Goal: Information Seeking & Learning: Learn about a topic

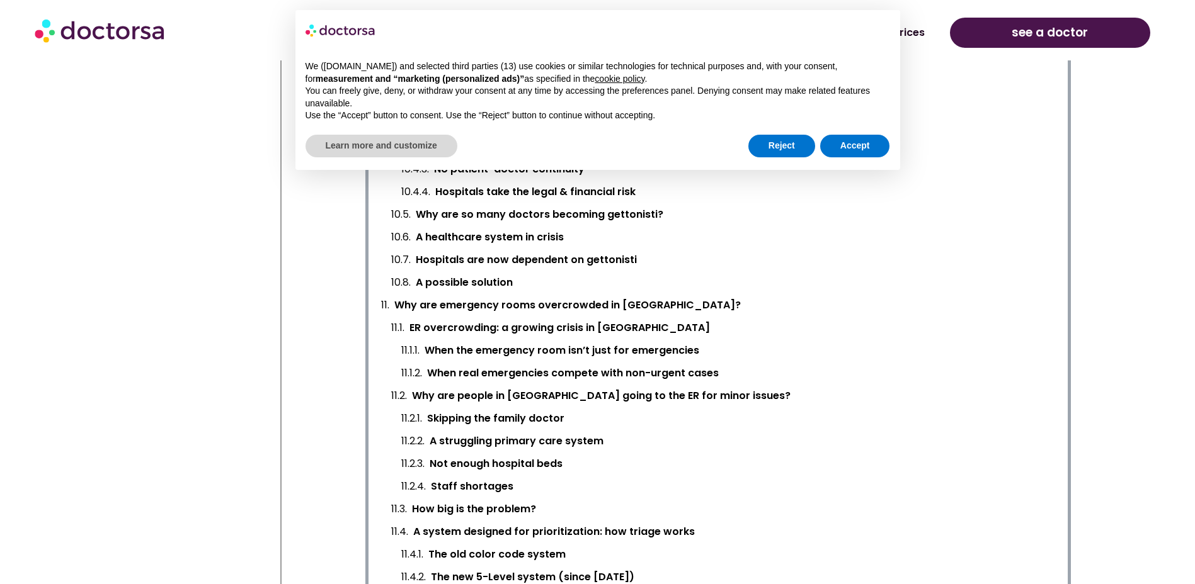
scroll to position [1511, 0]
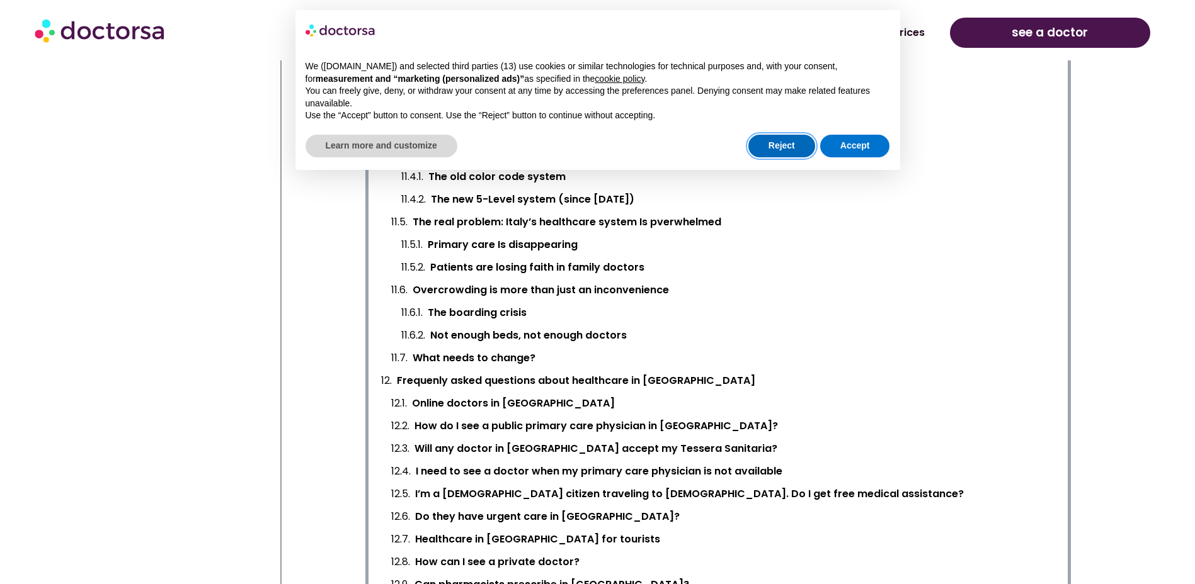
click at [765, 152] on button "Reject" at bounding box center [781, 146] width 67 height 23
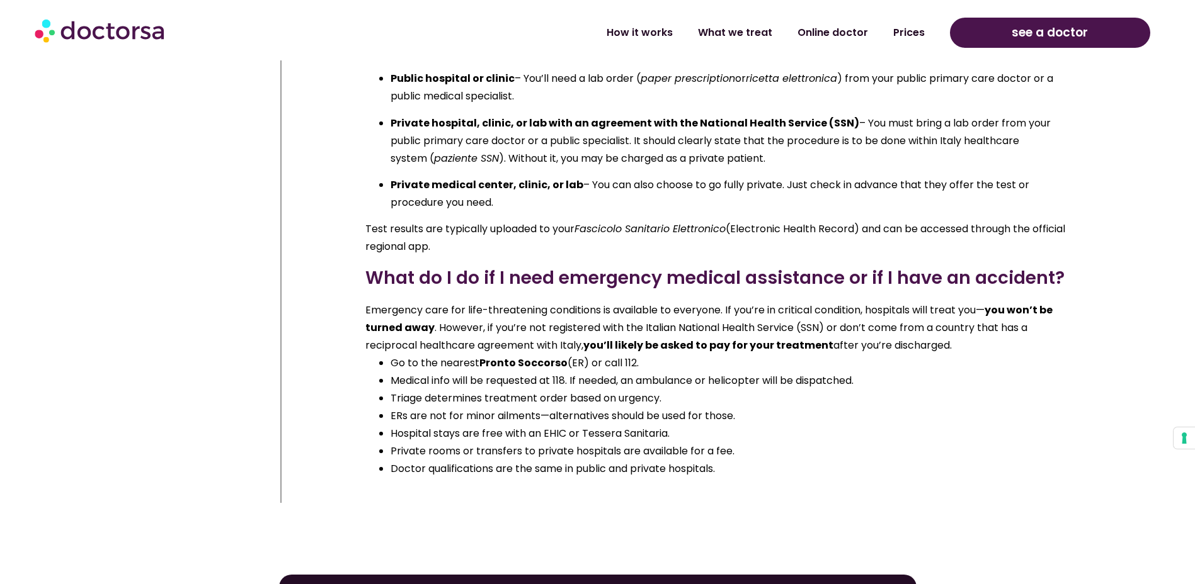
scroll to position [21353, 0]
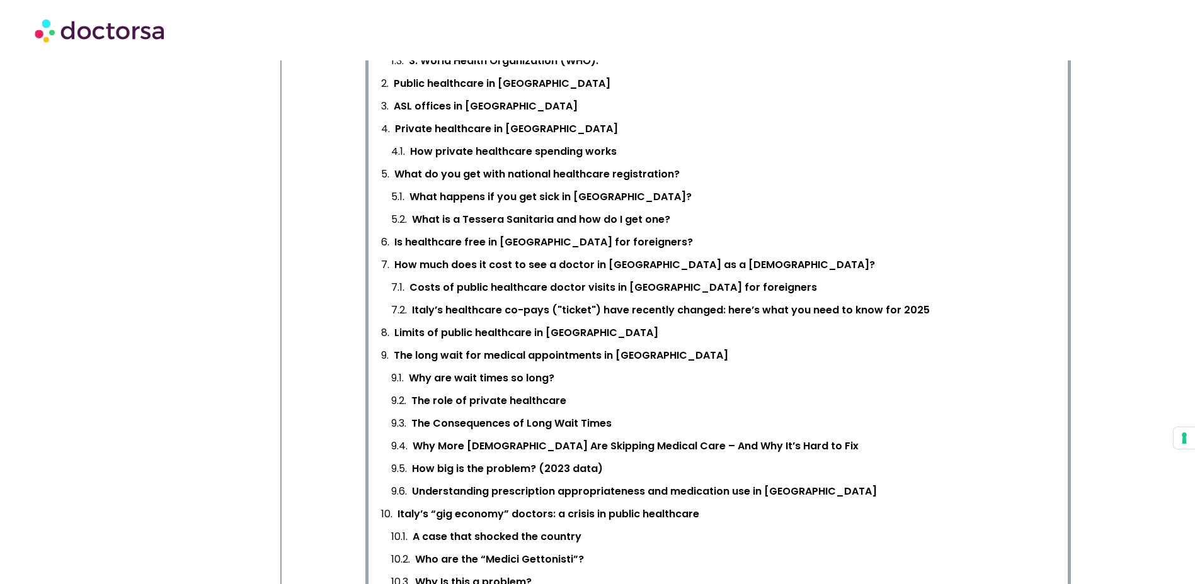
scroll to position [693, 0]
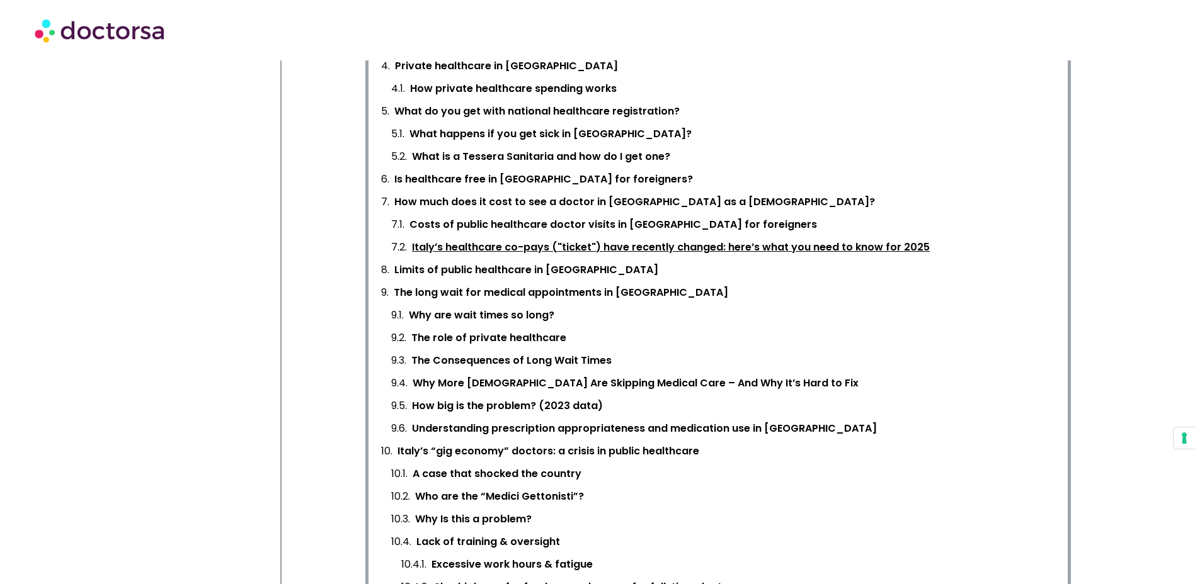
click at [638, 247] on link "Italy’s healthcare co-pays ("ticket") have recently changed: here’s what you ne…" at bounding box center [671, 248] width 518 height 18
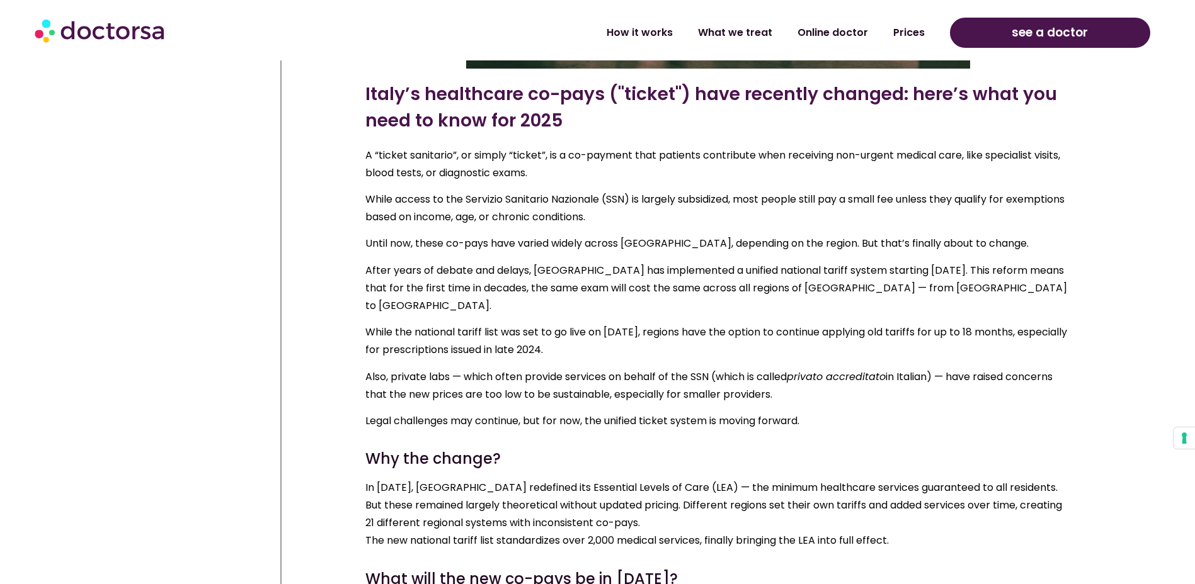
scroll to position [7865, 0]
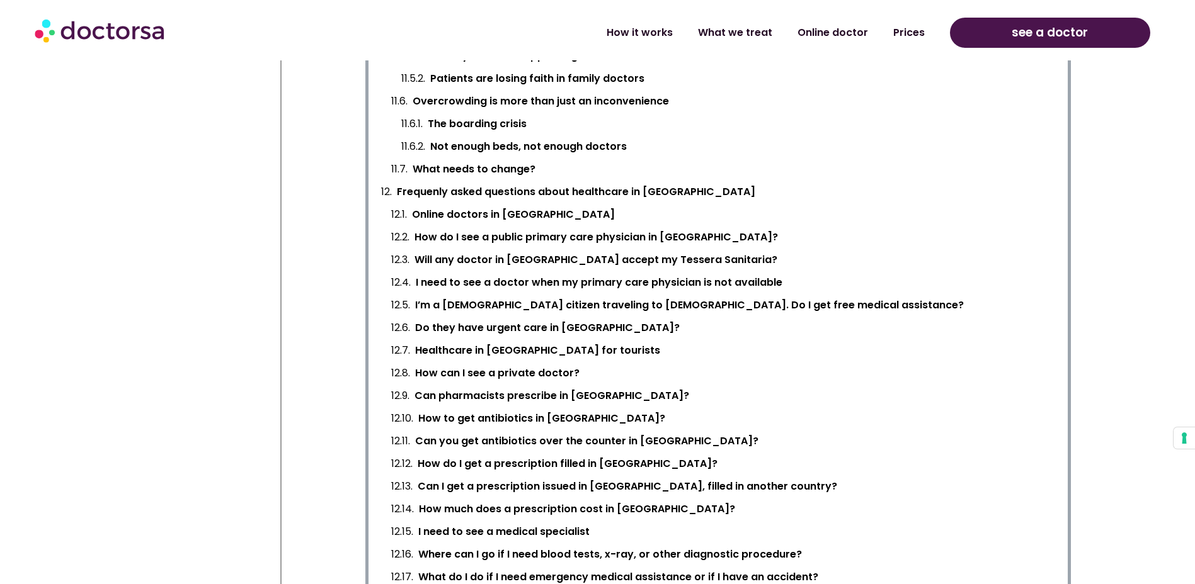
scroll to position [1763, 0]
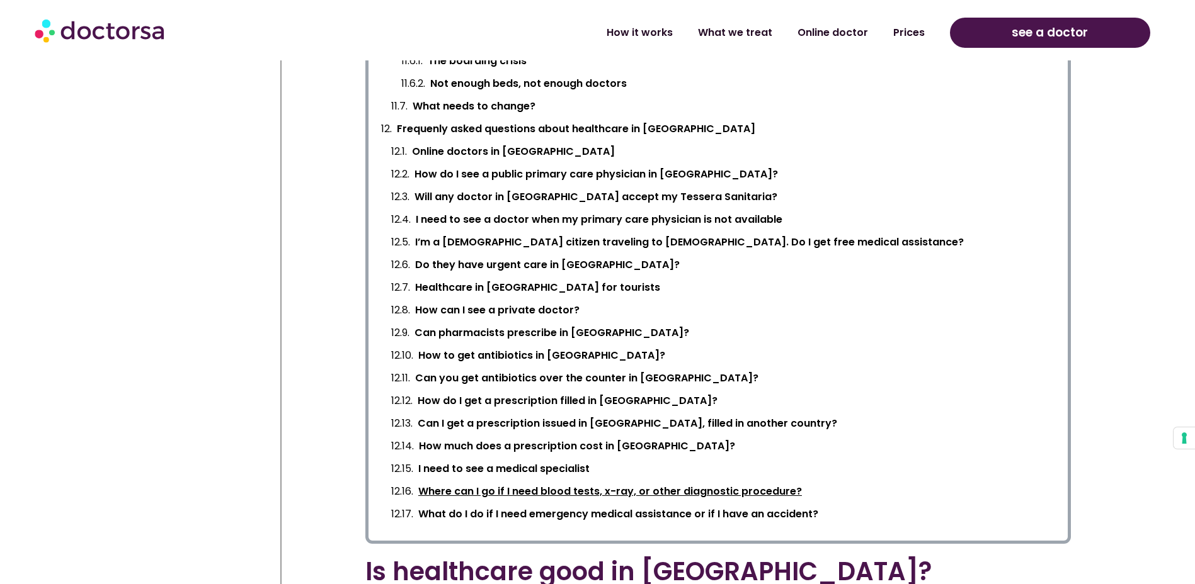
click at [576, 491] on link "Where can I go if I need blood tests, x-ray, or other diagnostic procedure?" at bounding box center [610, 492] width 384 height 18
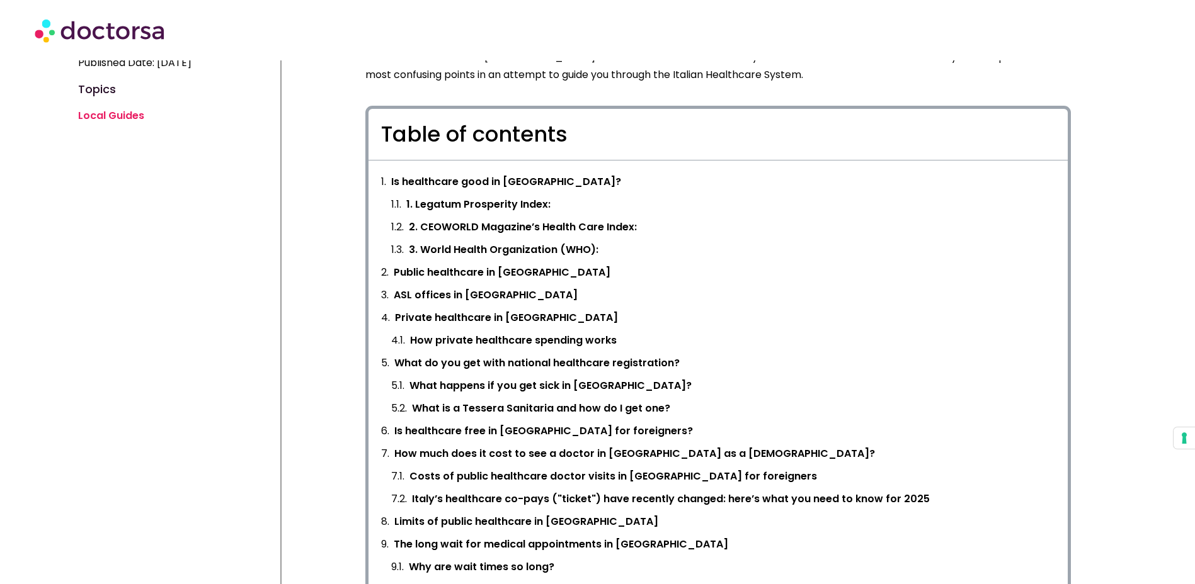
scroll to position [504, 0]
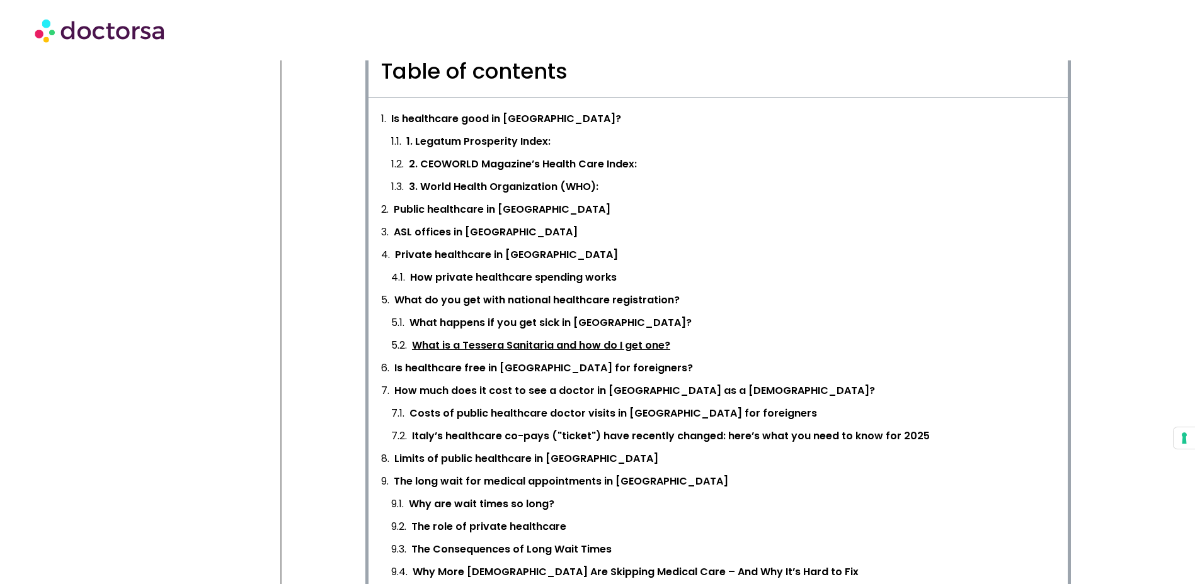
click at [506, 338] on link "What is a Tessera Sanitaria and how do I get one?" at bounding box center [541, 346] width 258 height 18
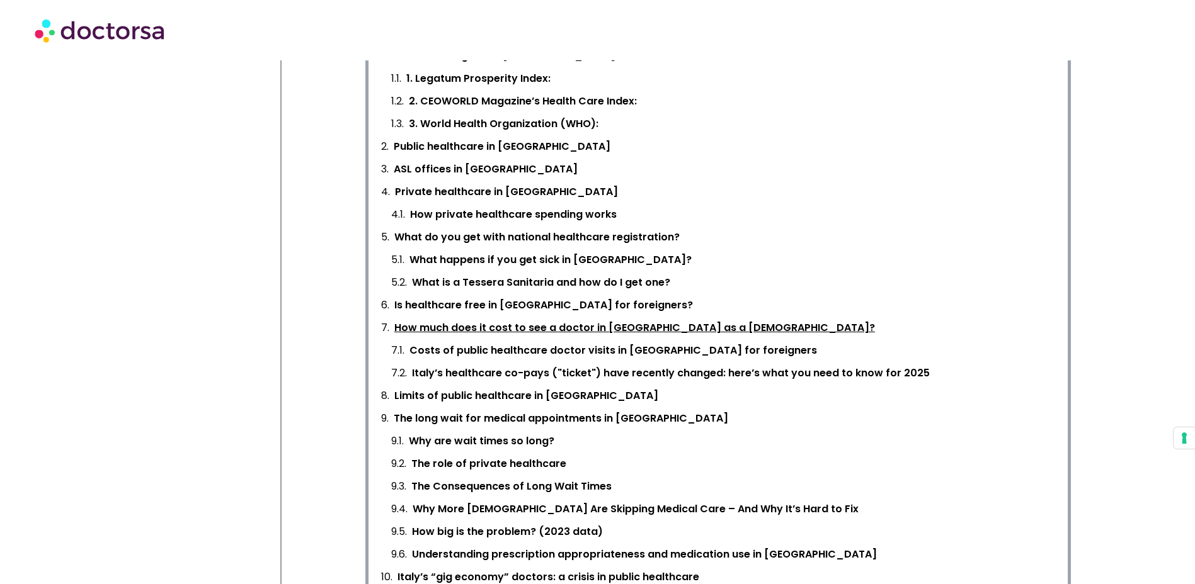
click at [539, 332] on link "How much does it cost to see a doctor in [GEOGRAPHIC_DATA] as a [DEMOGRAPHIC_DA…" at bounding box center [634, 328] width 480 height 18
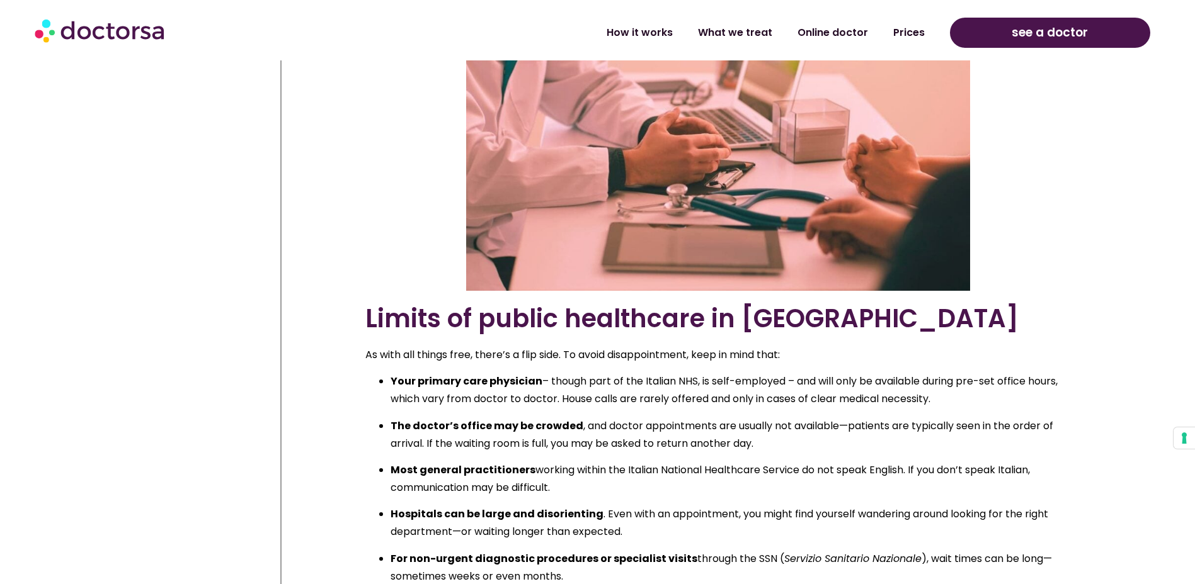
scroll to position [9520, 0]
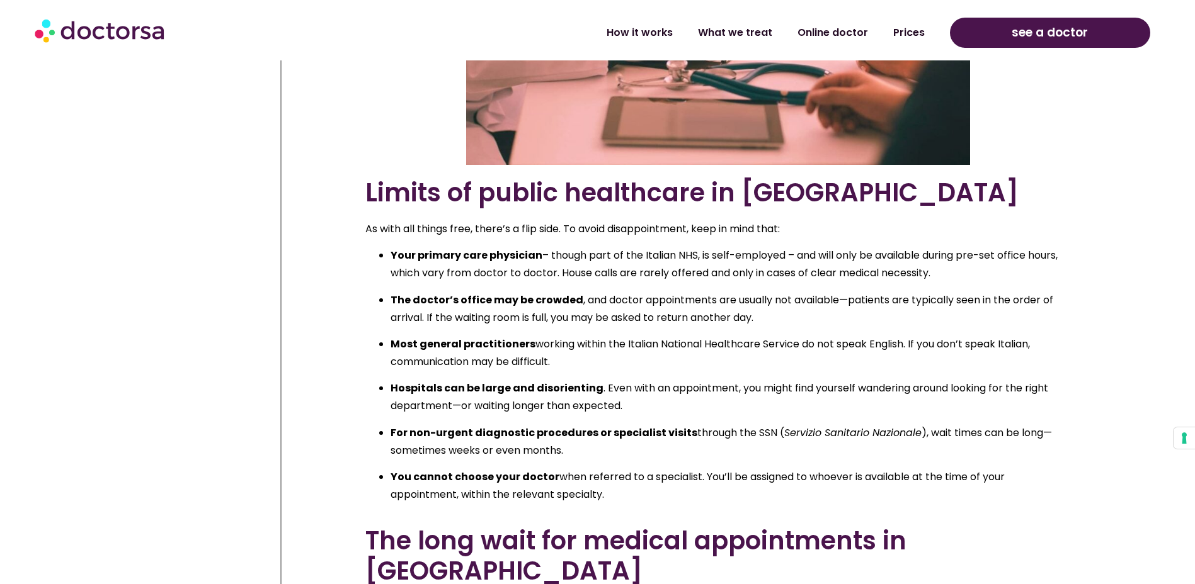
scroll to position [4616, 0]
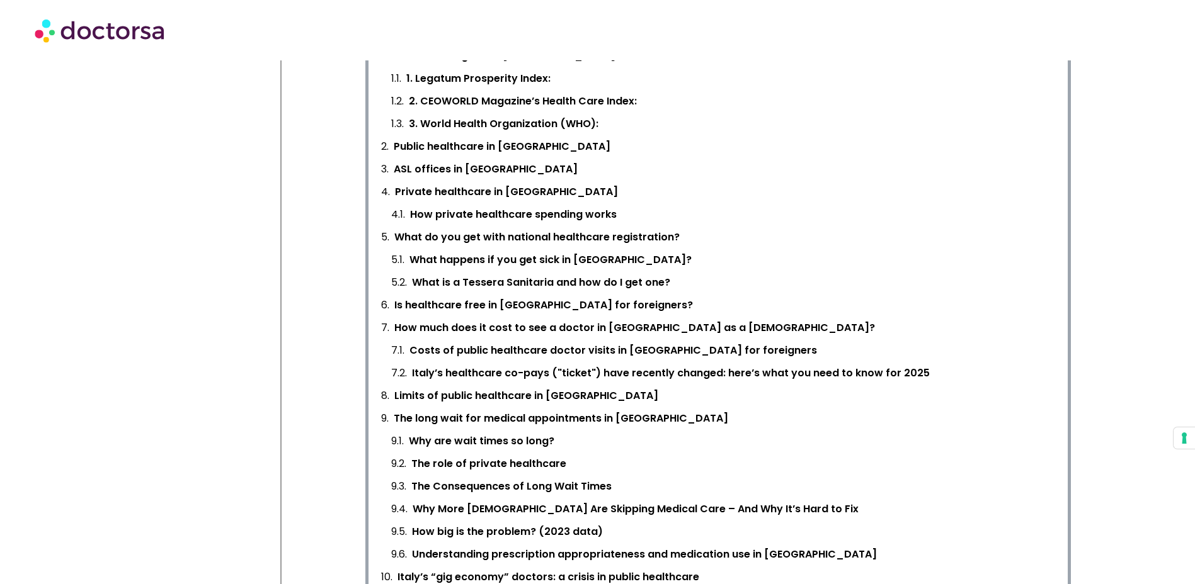
scroll to position [630, 0]
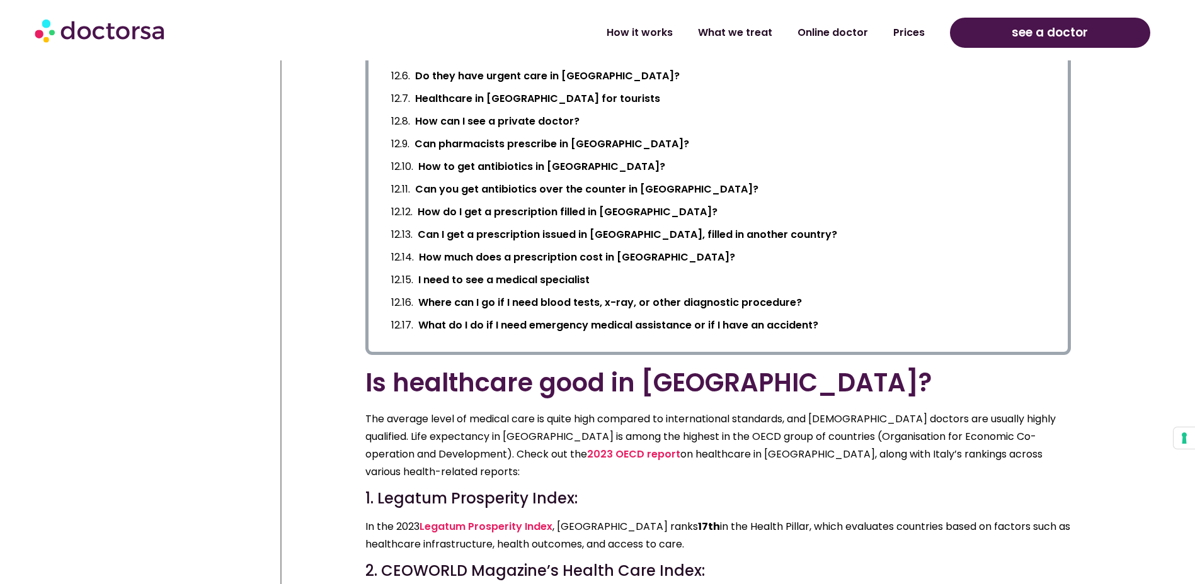
scroll to position [2078, 0]
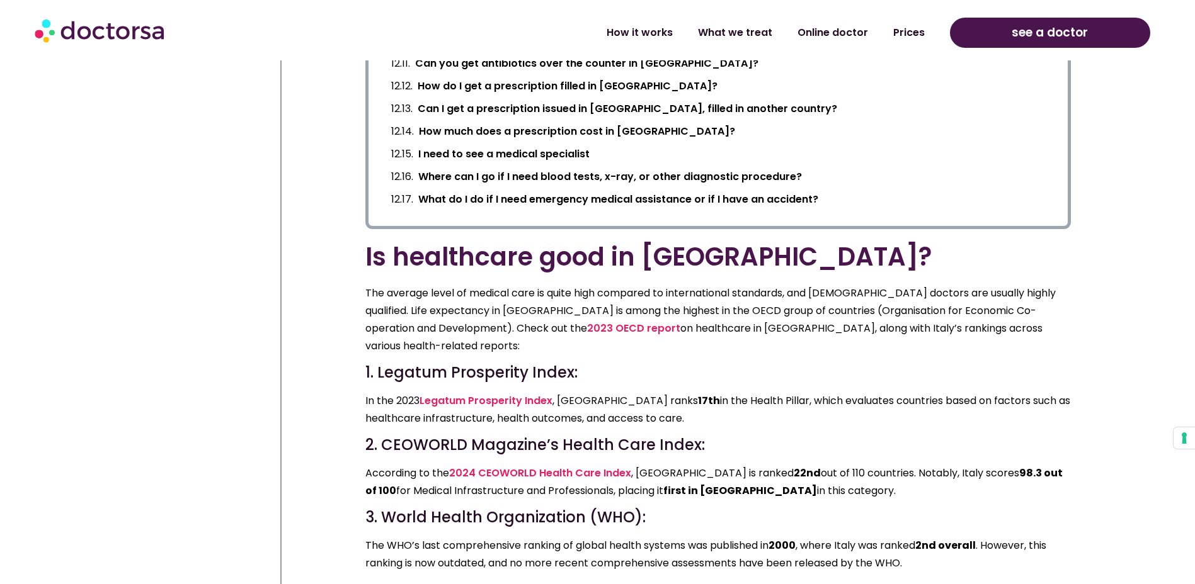
scroll to position [693, 0]
